Goal: Information Seeking & Learning: Learn about a topic

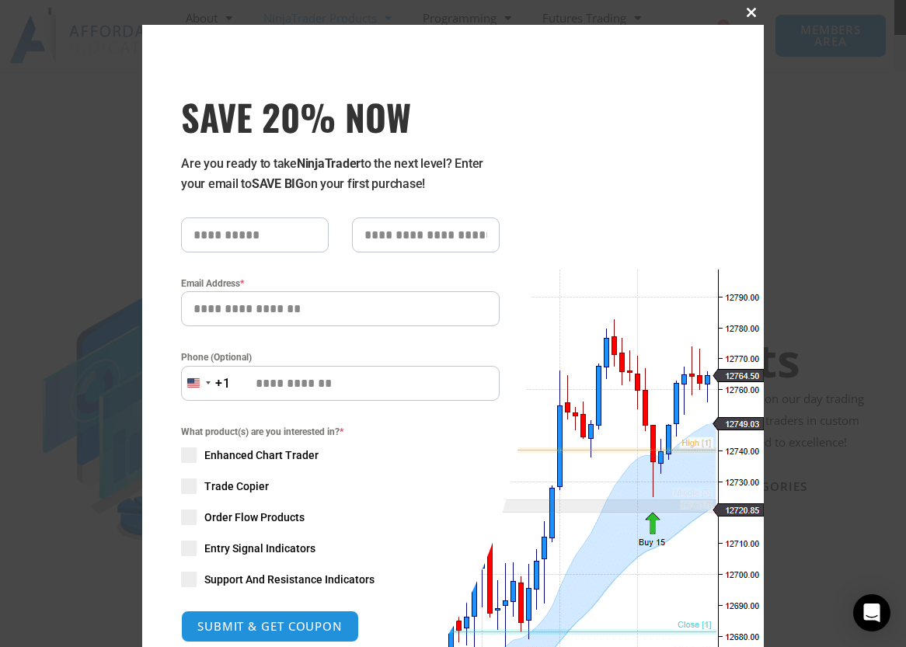
click at [595, 10] on span "SAVE 20% NOW popup" at bounding box center [751, 12] width 25 height 9
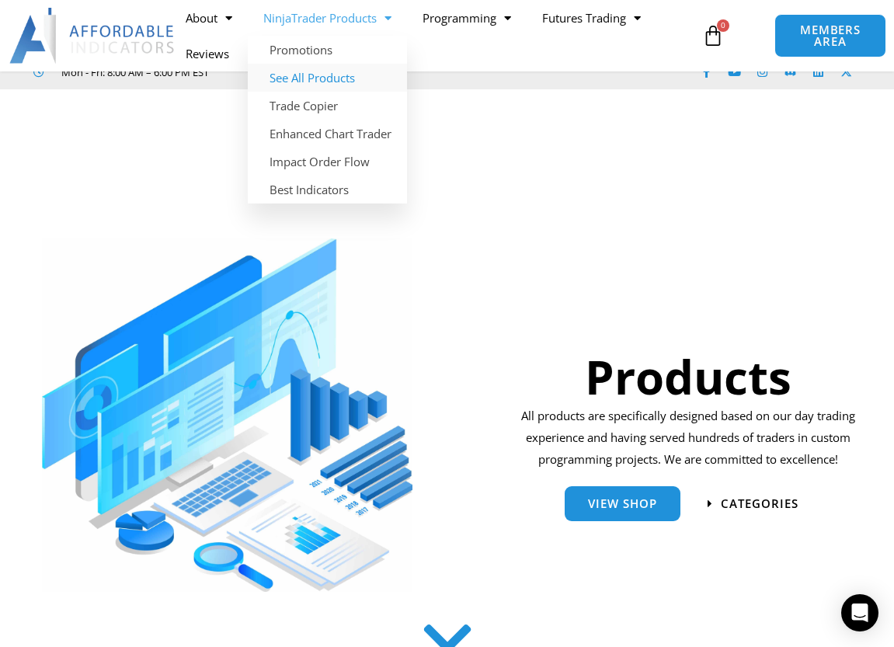
click at [312, 77] on link "See All Products" at bounding box center [327, 78] width 159 height 28
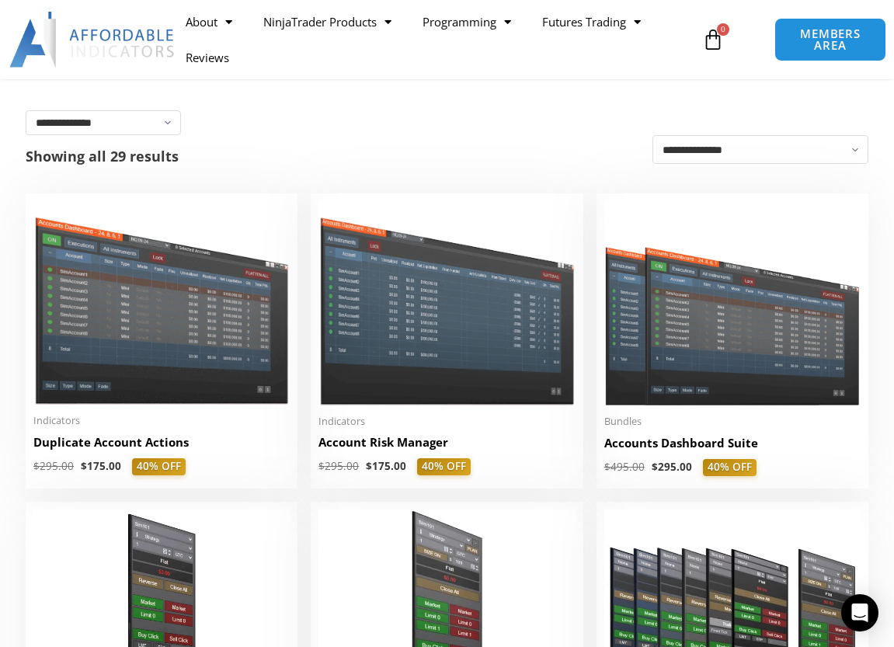
scroll to position [311, 0]
